Goal: Find specific page/section: Find specific page/section

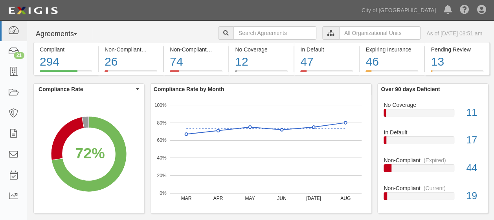
click at [327, 31] on icon at bounding box center [330, 33] width 7 height 5
click at [327, 32] on icon at bounding box center [330, 33] width 7 height 5
click at [248, 37] on input "text" at bounding box center [274, 32] width 83 height 13
click at [339, 30] on input "text" at bounding box center [379, 32] width 81 height 13
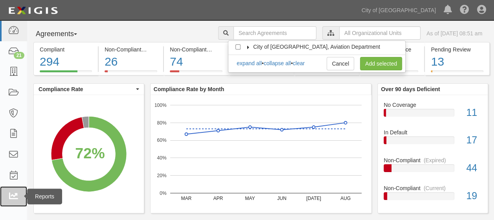
click at [13, 194] on icon at bounding box center [13, 196] width 11 height 9
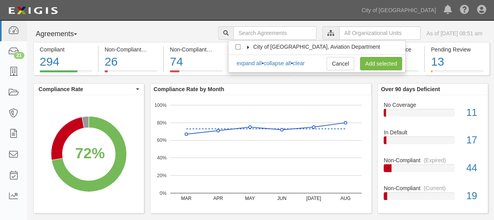
click at [247, 47] on icon at bounding box center [248, 48] width 5 height 4
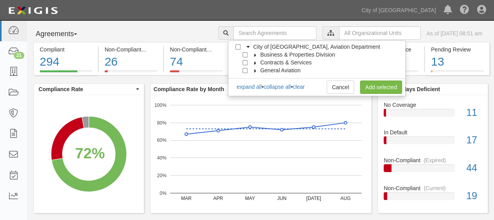
click at [255, 55] on icon at bounding box center [255, 55] width 5 height 4
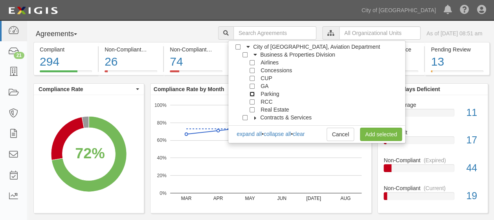
click at [251, 95] on input "Parking" at bounding box center [251, 94] width 5 height 5
checkbox input "true"
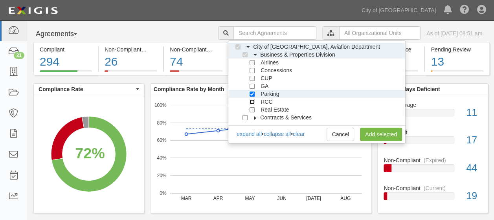
click at [252, 102] on input "RCC" at bounding box center [251, 101] width 5 height 5
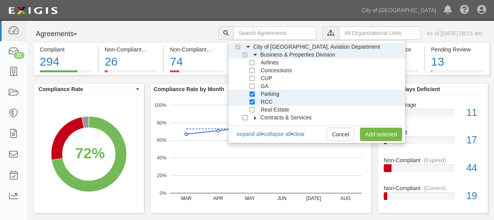
click at [254, 99] on div at bounding box center [253, 101] width 7 height 5
click at [252, 101] on input "RCC" at bounding box center [251, 101] width 5 height 5
checkbox input "false"
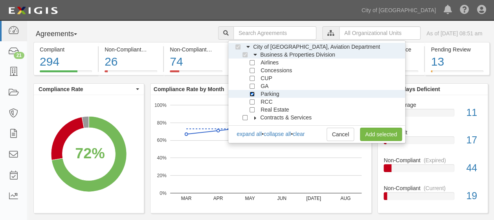
click at [252, 92] on input "Parking" at bounding box center [251, 94] width 5 height 5
checkbox input "false"
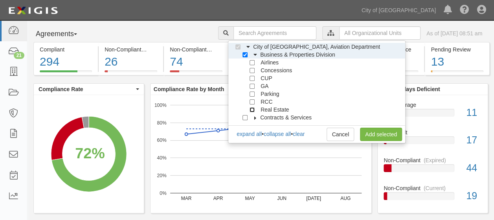
click at [254, 109] on input "Real Estate" at bounding box center [251, 109] width 5 height 5
checkbox input "true"
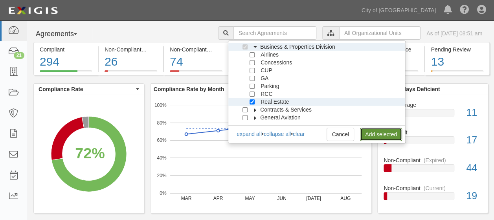
click at [388, 134] on link "Add selected" at bounding box center [381, 134] width 42 height 13
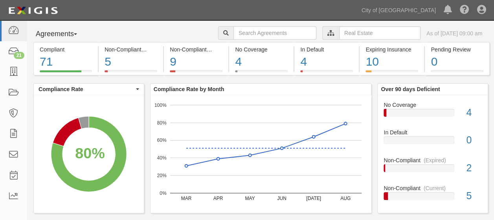
click at [162, 212] on rect "A chart." at bounding box center [260, 154] width 221 height 118
